Goal: Information Seeking & Learning: Learn about a topic

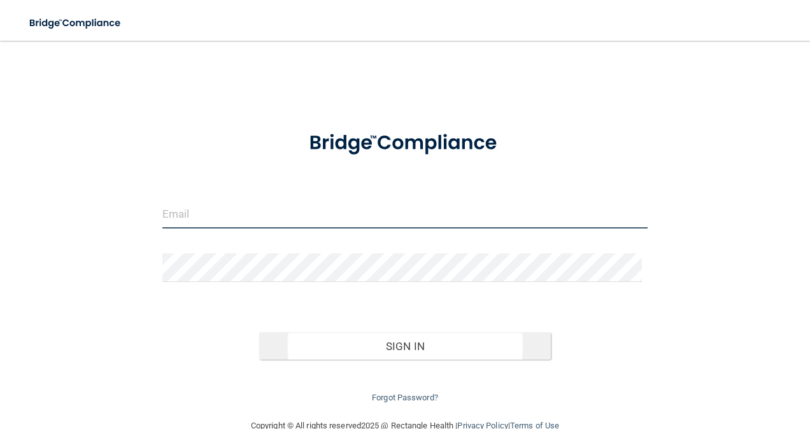
type input "[PERSON_NAME][EMAIL_ADDRESS][DOMAIN_NAME]"
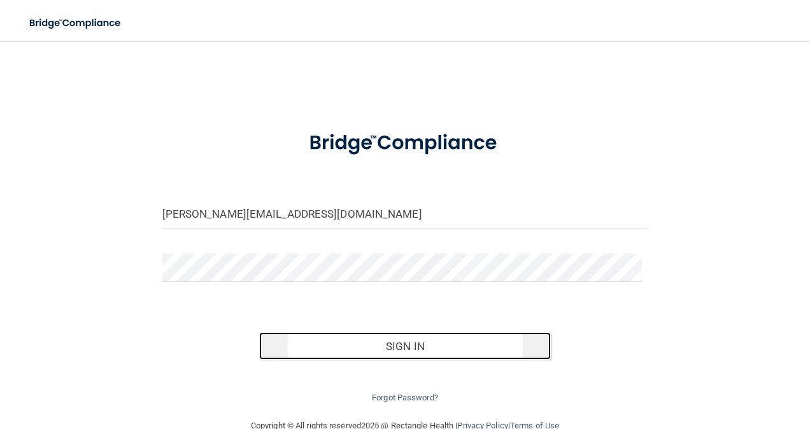
drag, startPoint x: 378, startPoint y: 339, endPoint x: 387, endPoint y: 343, distance: 10.3
click at [380, 339] on button "Sign In" at bounding box center [405, 346] width 292 height 28
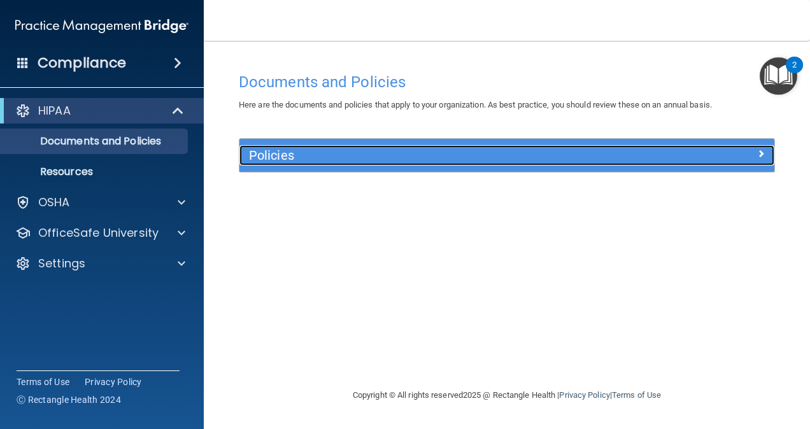
click at [763, 153] on span at bounding box center [761, 153] width 8 height 15
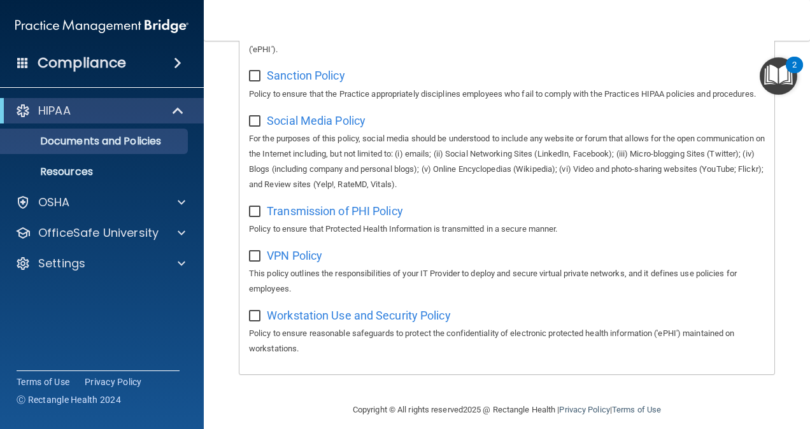
scroll to position [1022, 0]
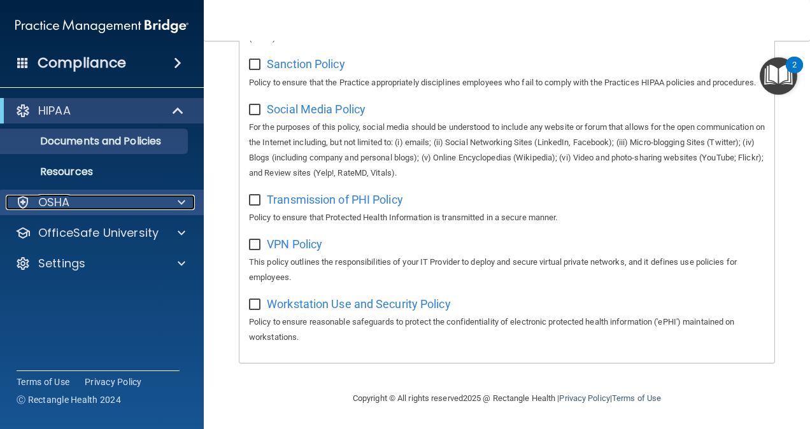
click at [180, 206] on span at bounding box center [182, 202] width 8 height 15
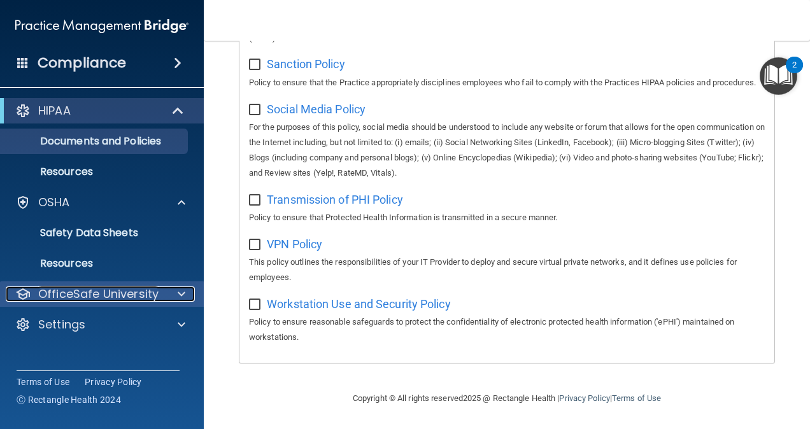
click at [180, 292] on span at bounding box center [182, 294] width 8 height 15
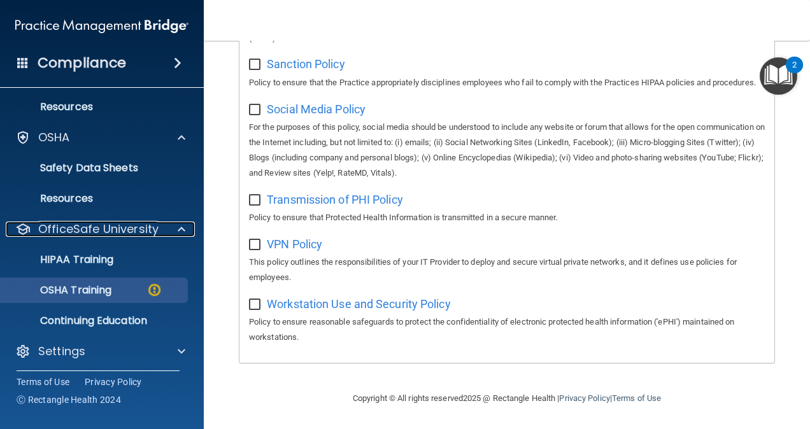
scroll to position [69, 0]
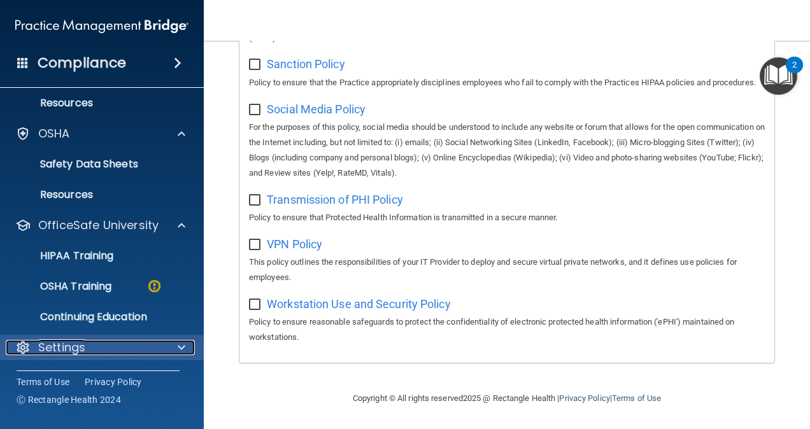
click at [180, 344] on span at bounding box center [182, 347] width 8 height 15
click at [180, 348] on span at bounding box center [182, 347] width 8 height 15
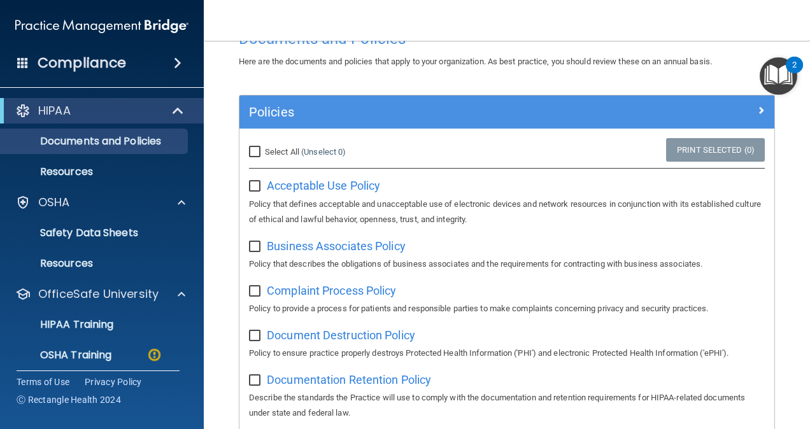
scroll to position [64, 0]
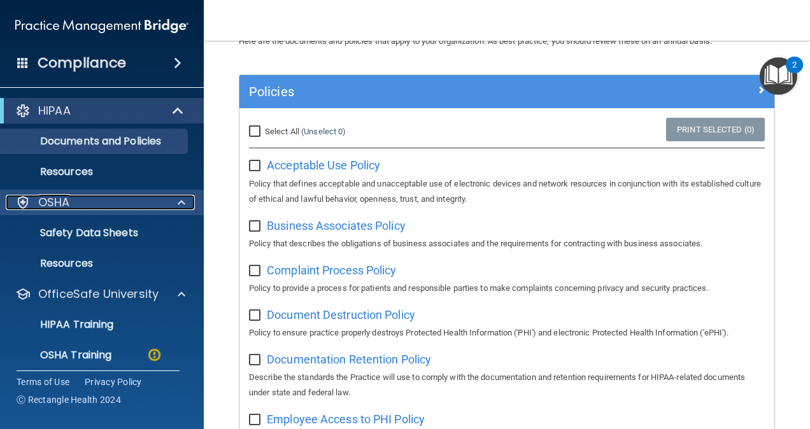
click at [59, 204] on p "OSHA" at bounding box center [54, 202] width 32 height 15
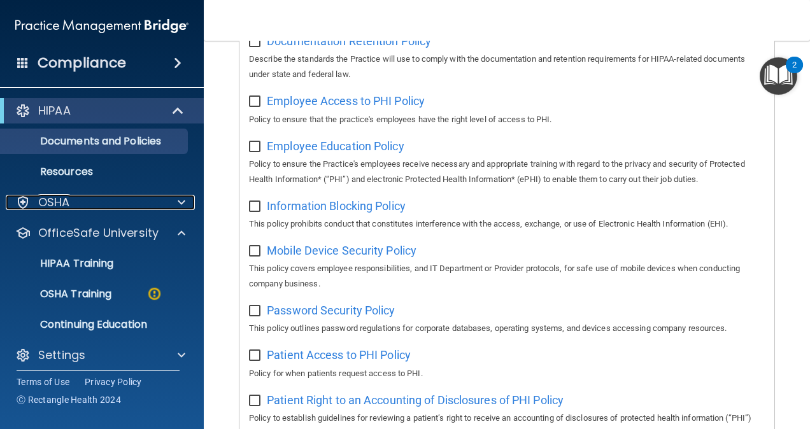
scroll to position [446, 0]
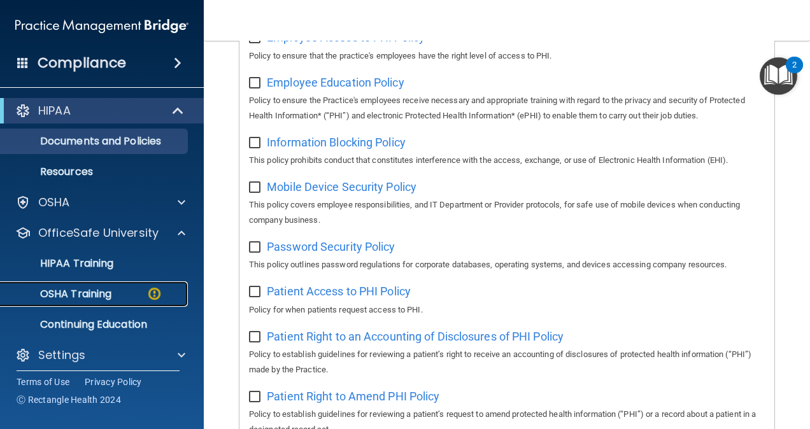
click at [153, 292] on img at bounding box center [154, 294] width 16 height 16
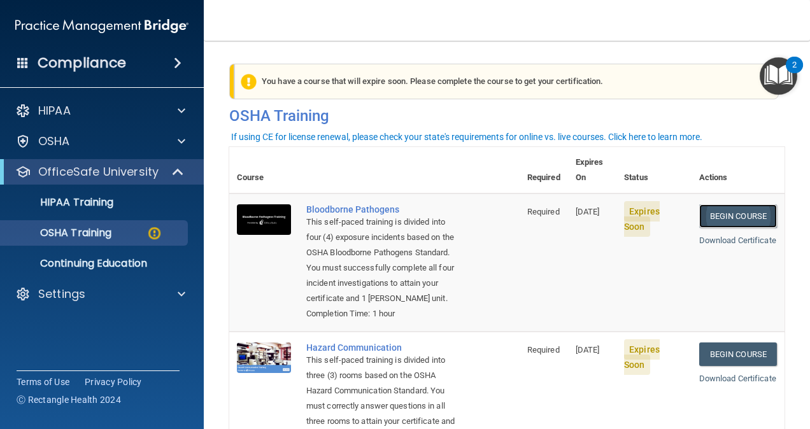
click at [732, 204] on link "Begin Course" at bounding box center [738, 216] width 78 height 24
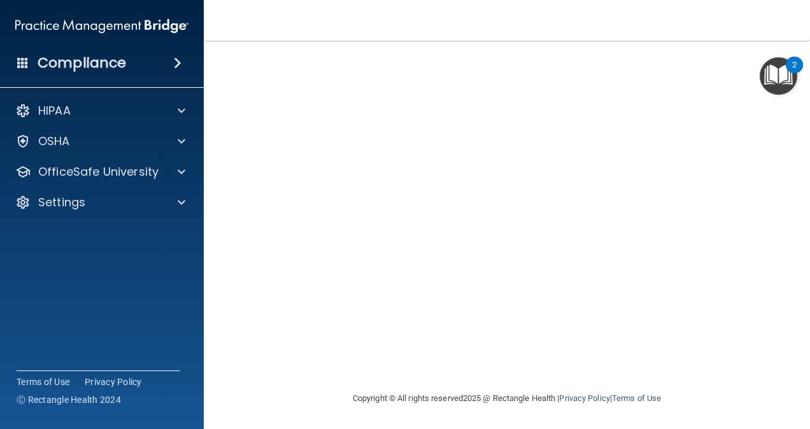
scroll to position [6, 0]
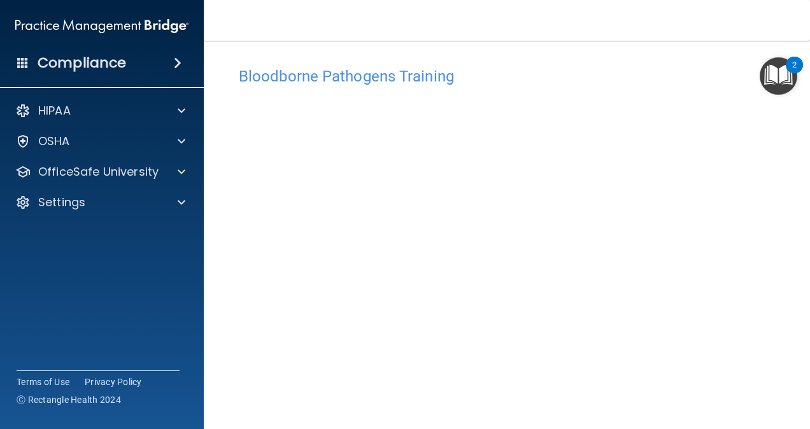
click at [504, 75] on h4 "Bloodborne Pathogens Training" at bounding box center [507, 76] width 536 height 17
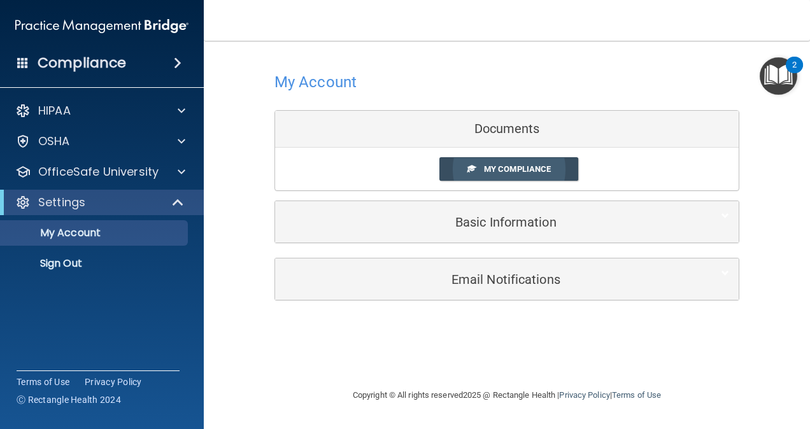
click at [517, 168] on span "My Compliance" at bounding box center [517, 169] width 67 height 10
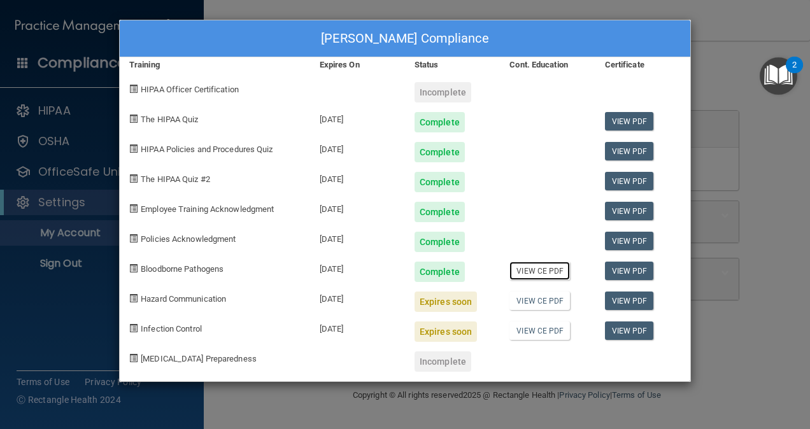
click at [536, 271] on link "View CE PDF" at bounding box center [540, 271] width 61 height 18
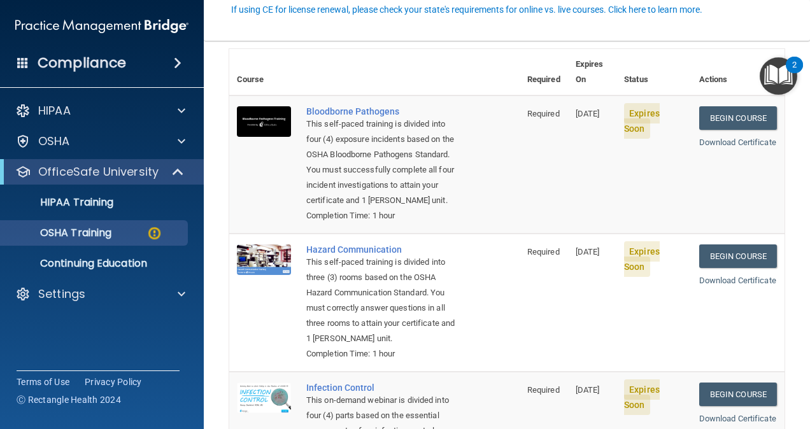
scroll to position [127, 0]
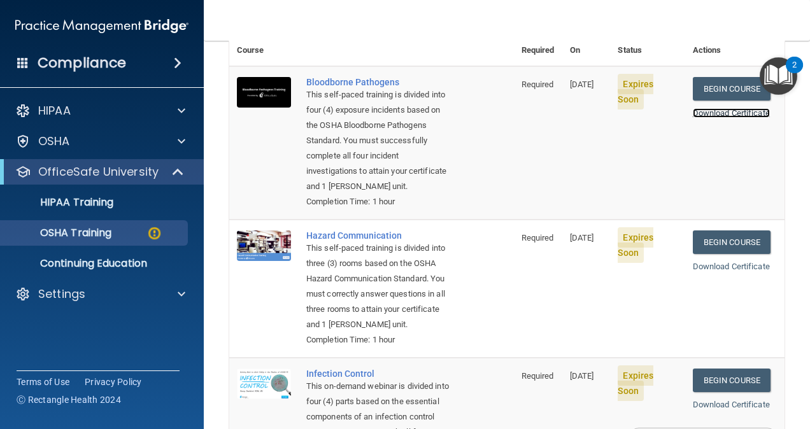
click at [714, 108] on link "Download Certificate" at bounding box center [731, 113] width 77 height 10
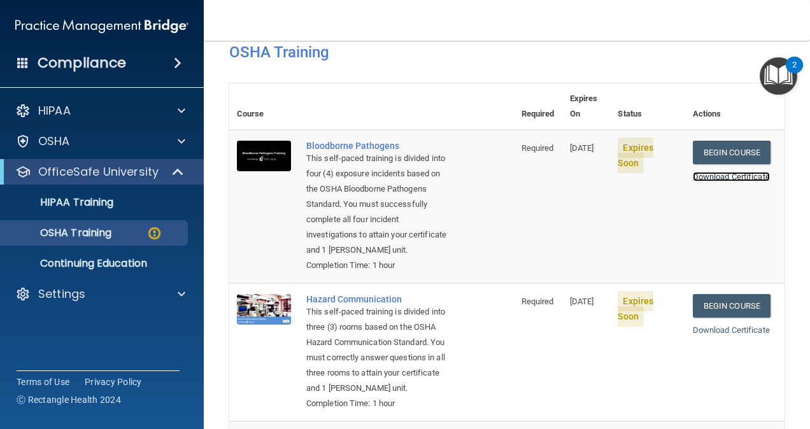
scroll to position [64, 0]
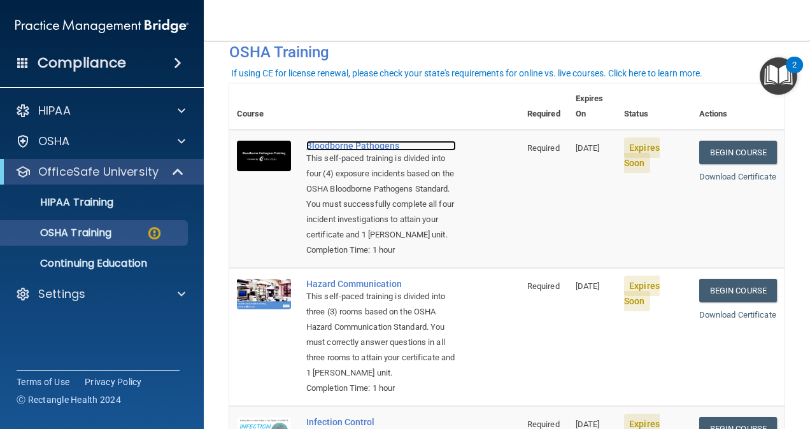
click at [332, 141] on div "Bloodborne Pathogens" at bounding box center [381, 146] width 150 height 10
click at [727, 303] on link "Begin Course" at bounding box center [738, 291] width 78 height 24
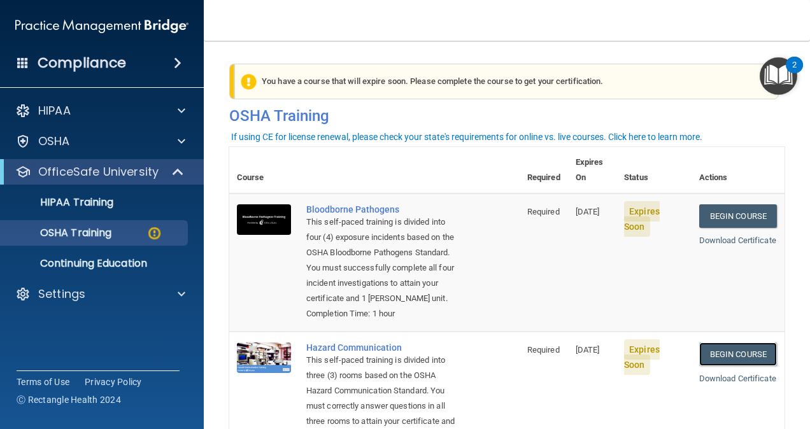
scroll to position [191, 0]
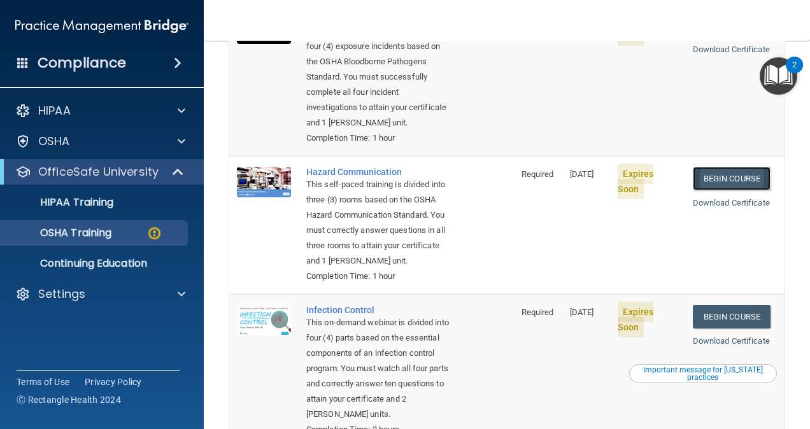
click at [725, 180] on link "Begin Course" at bounding box center [732, 179] width 78 height 24
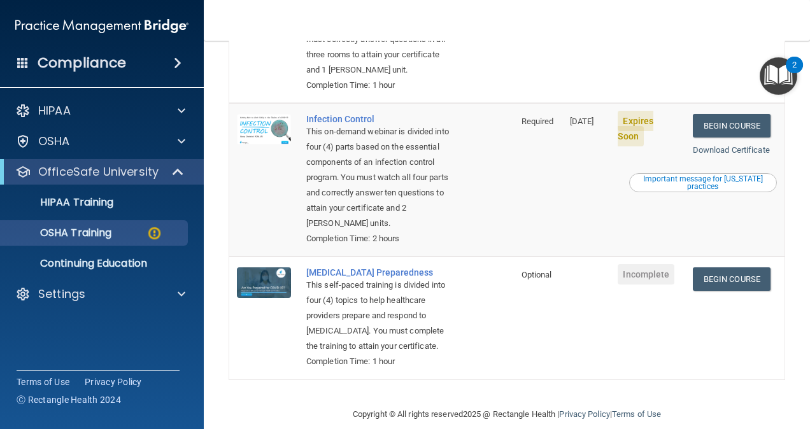
scroll to position [445, 0]
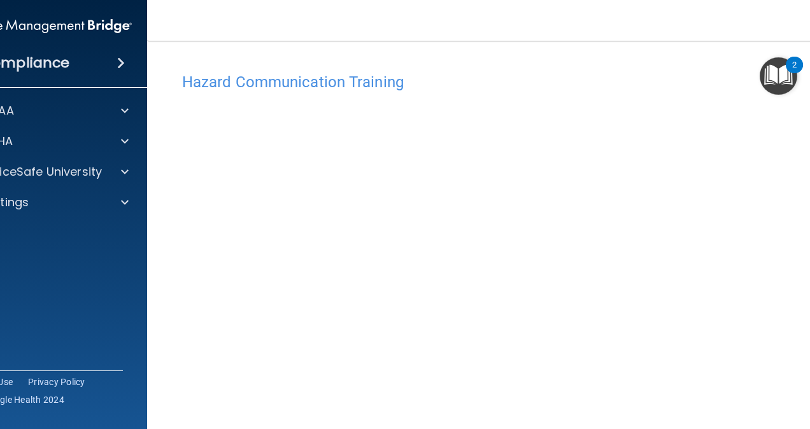
scroll to position [145, 0]
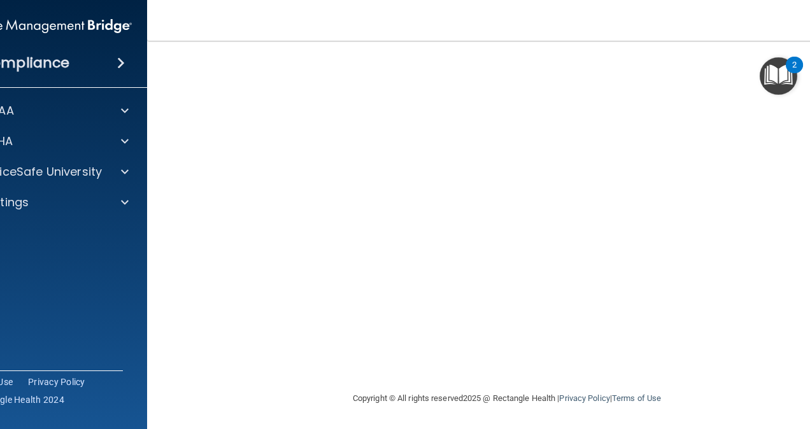
click at [781, 73] on img "Open Resource Center, 2 new notifications" at bounding box center [779, 76] width 38 height 38
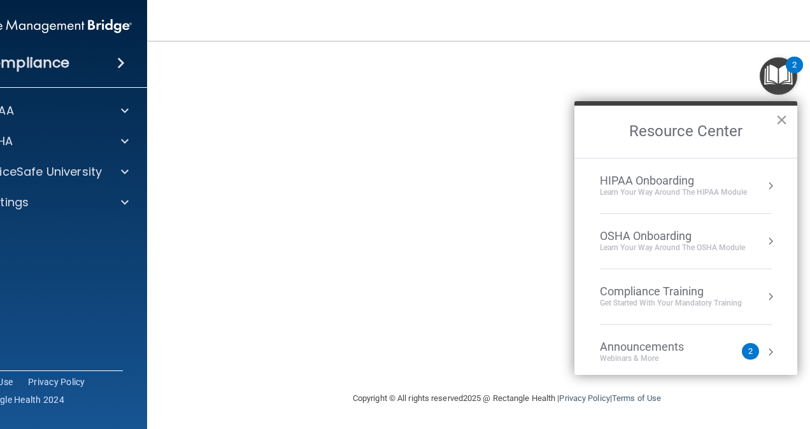
click at [781, 116] on button "×" at bounding box center [782, 120] width 12 height 20
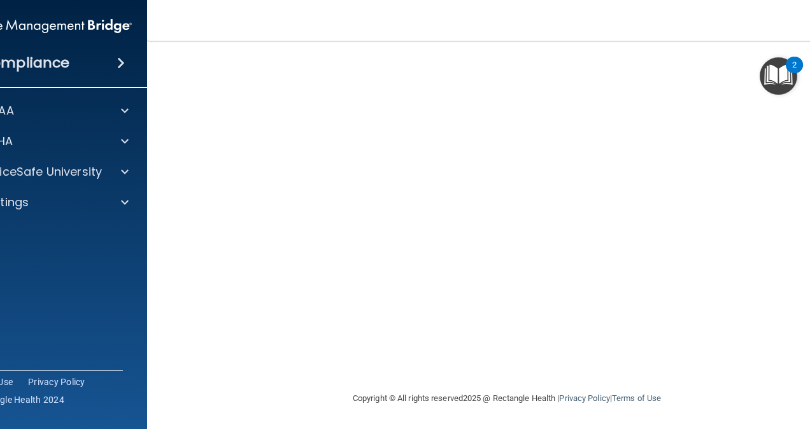
click at [791, 66] on div "2" at bounding box center [794, 65] width 17 height 17
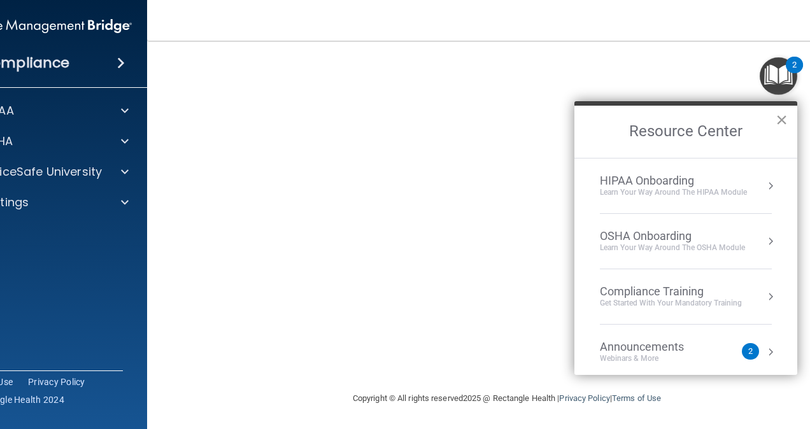
click at [785, 121] on button "×" at bounding box center [782, 120] width 12 height 20
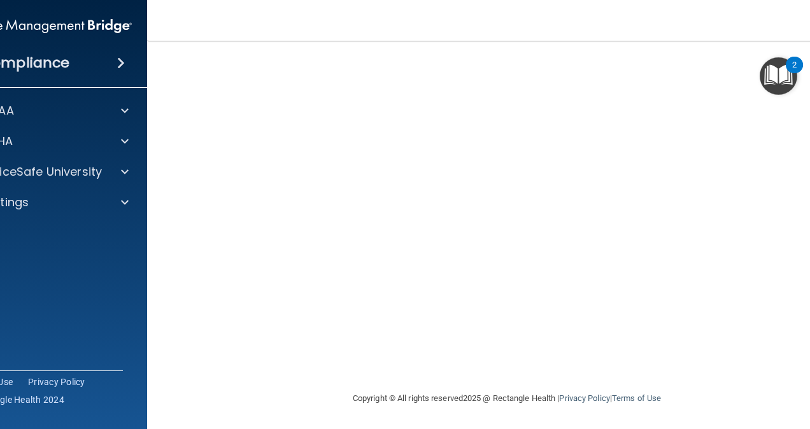
scroll to position [0, 0]
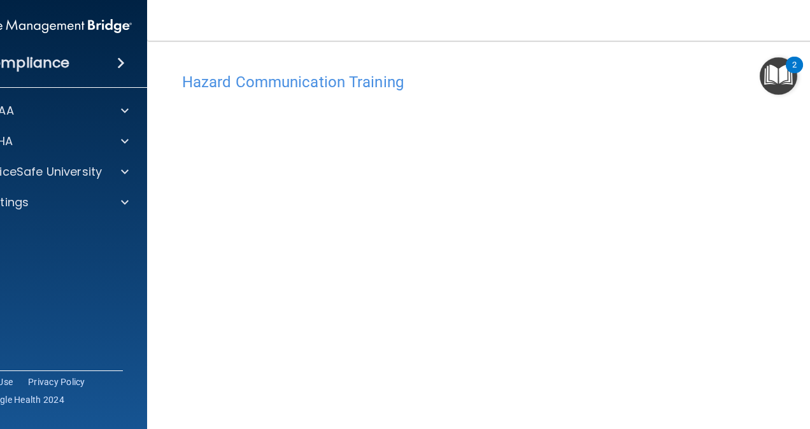
click at [299, 82] on h4 "Hazard Communication Training" at bounding box center [507, 82] width 650 height 17
click at [114, 204] on div at bounding box center [123, 202] width 32 height 15
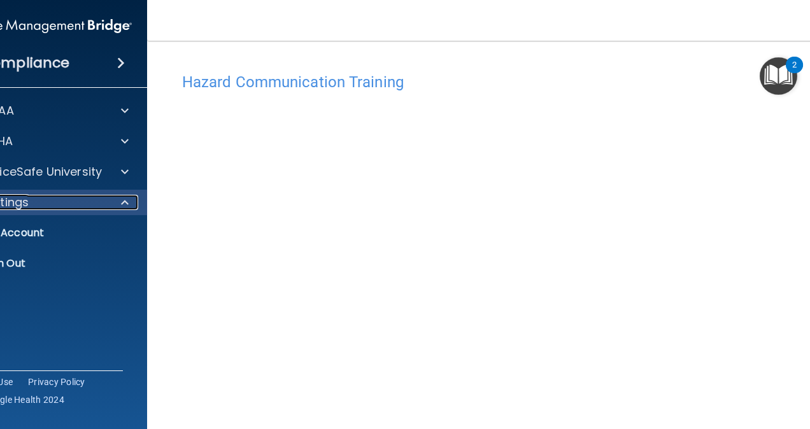
click at [121, 204] on span at bounding box center [125, 202] width 8 height 15
click at [121, 202] on span at bounding box center [125, 202] width 8 height 15
click at [121, 201] on span at bounding box center [125, 202] width 8 height 15
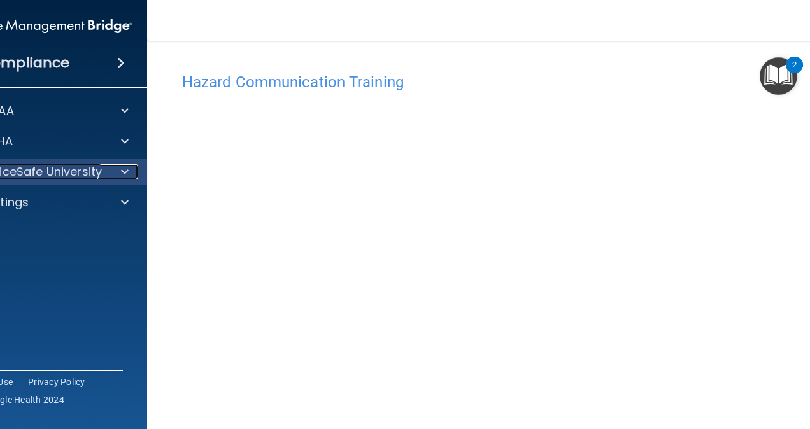
click at [121, 173] on span at bounding box center [125, 171] width 8 height 15
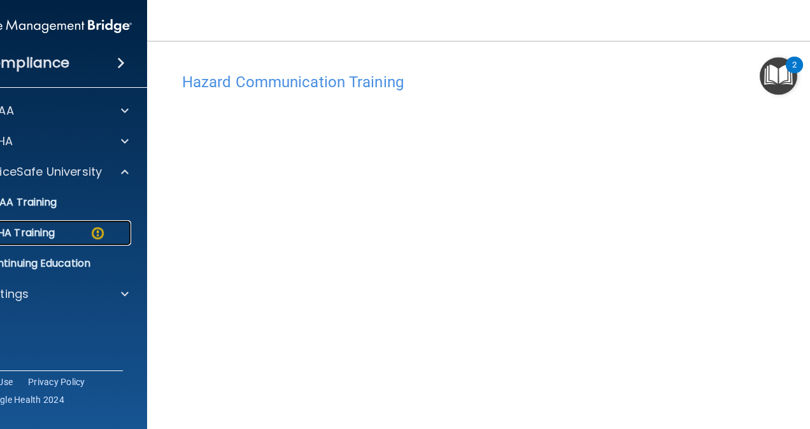
click at [52, 228] on div "OSHA Training" at bounding box center [39, 233] width 174 height 13
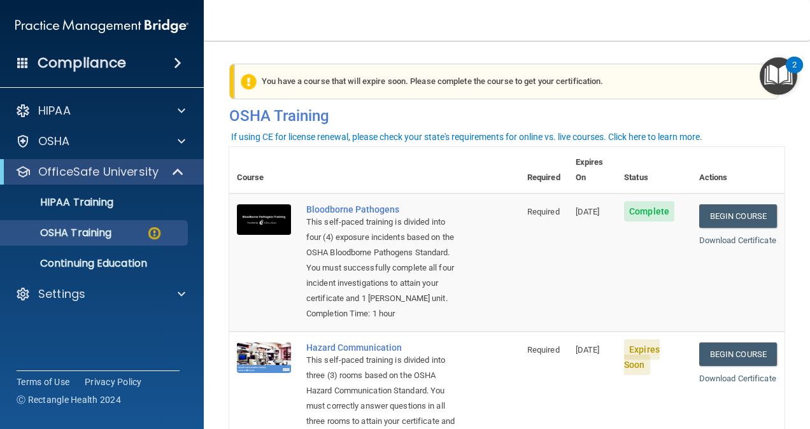
click at [568, 309] on td "08/19/2026" at bounding box center [592, 263] width 48 height 138
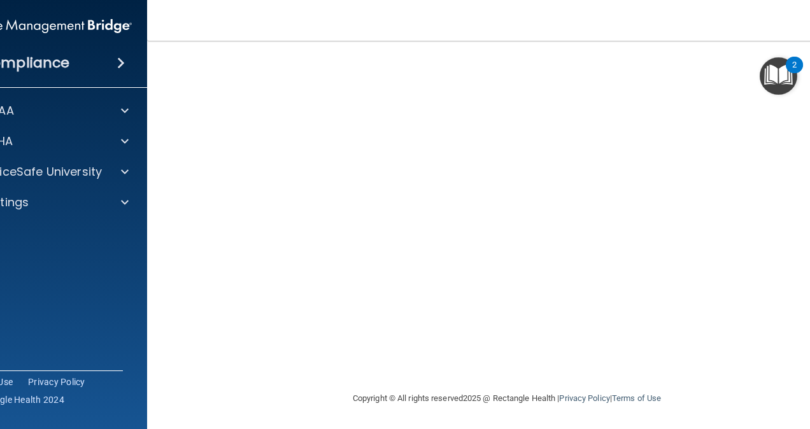
scroll to position [50, 0]
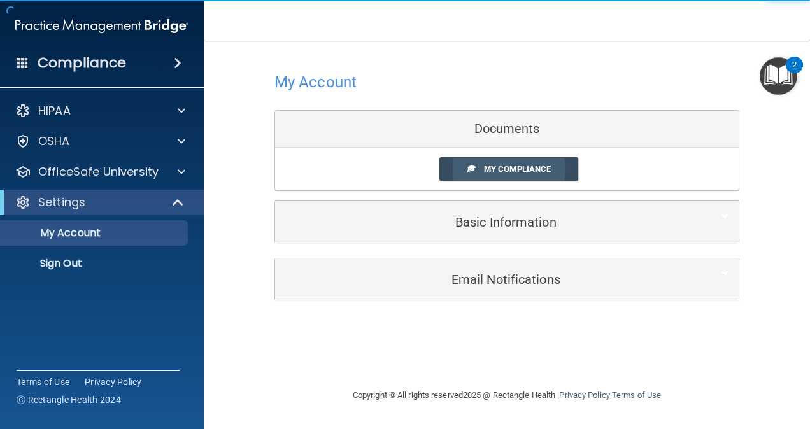
click at [496, 164] on span "My Compliance" at bounding box center [517, 169] width 67 height 10
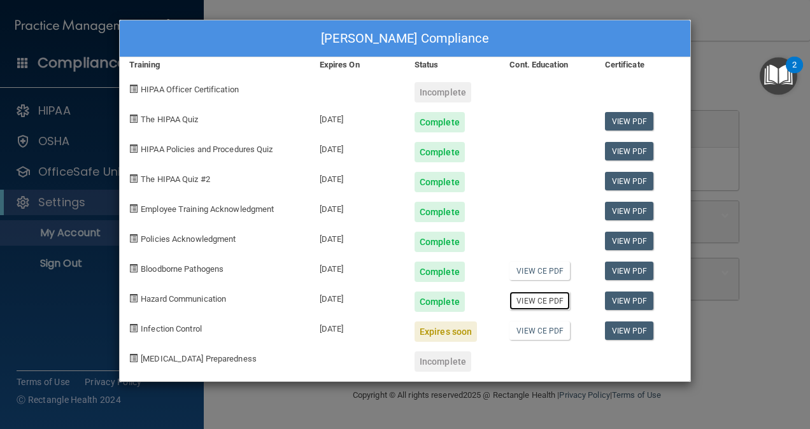
click at [541, 299] on link "View CE PDF" at bounding box center [540, 301] width 61 height 18
